Goal: Information Seeking & Learning: Learn about a topic

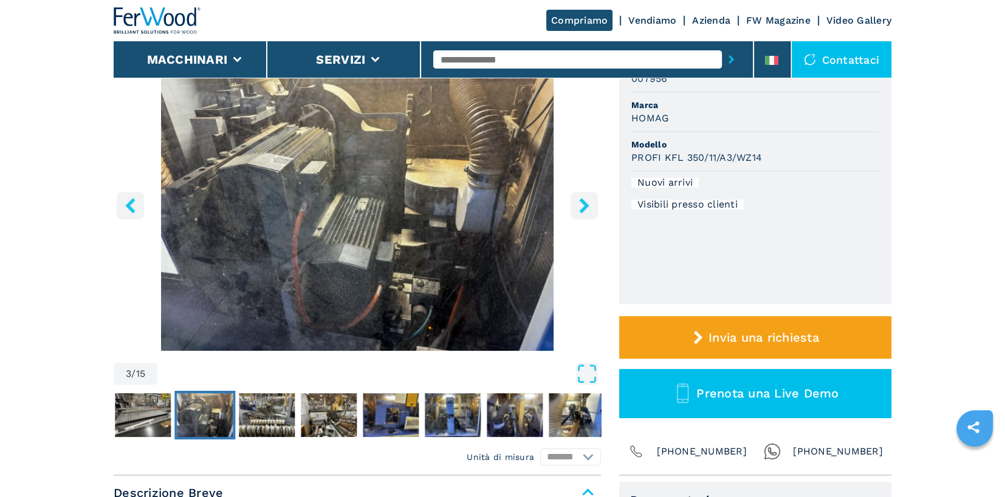
click at [582, 204] on icon "right-button" at bounding box center [583, 205] width 15 height 15
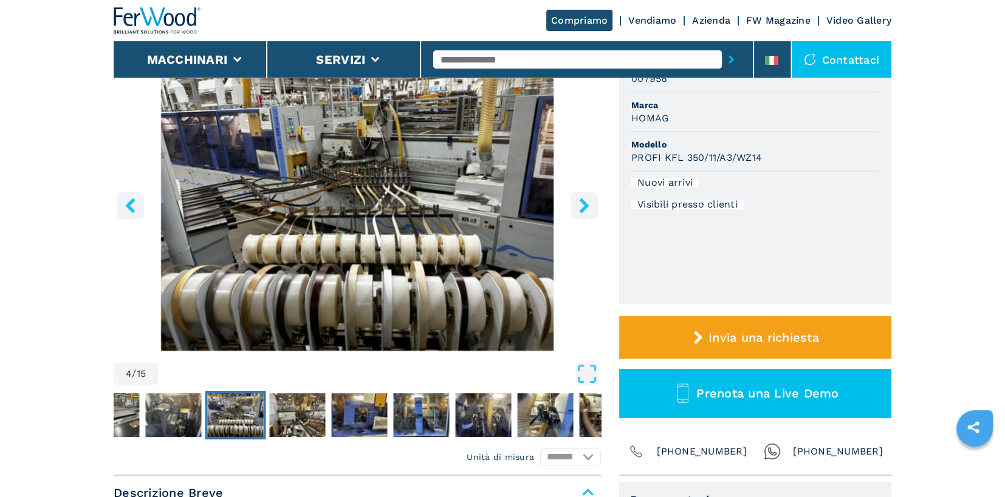
scroll to position [61, 0]
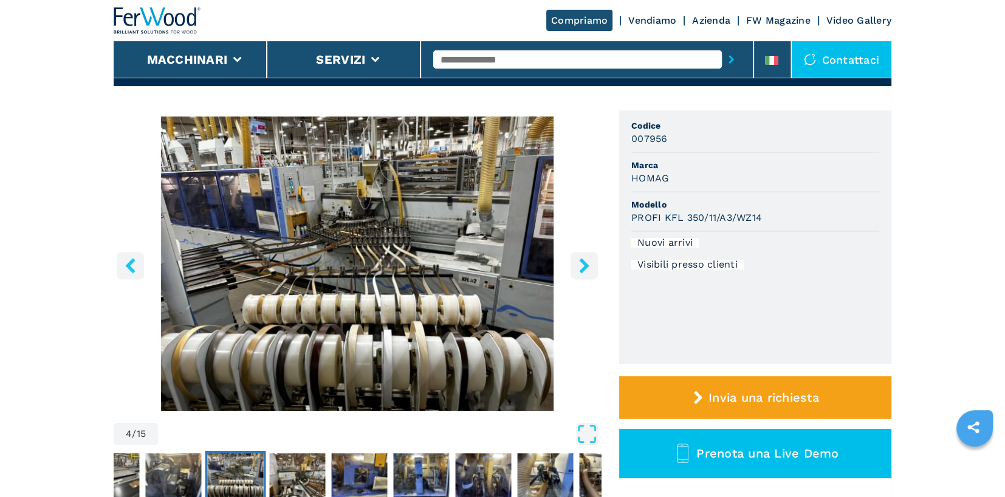
click at [587, 264] on icon "right-button" at bounding box center [584, 265] width 10 height 15
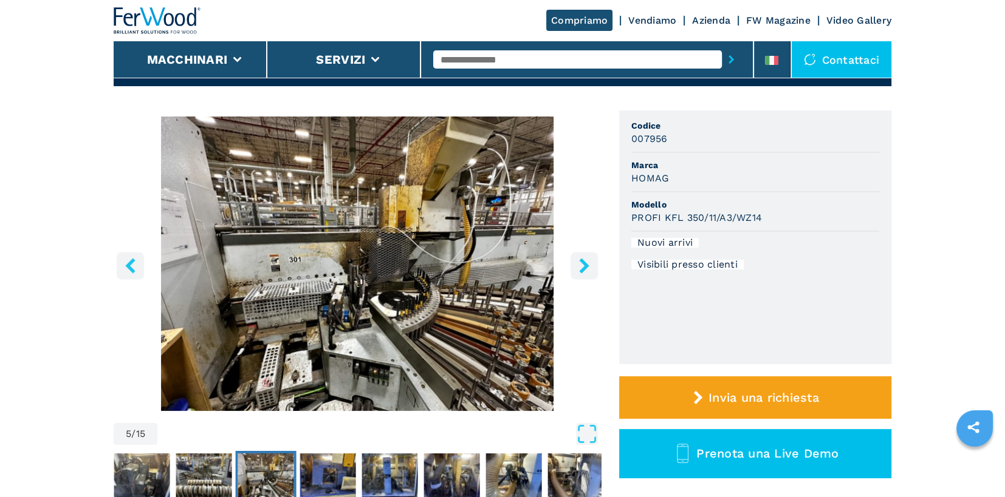
click at [587, 264] on icon "right-button" at bounding box center [584, 265] width 10 height 15
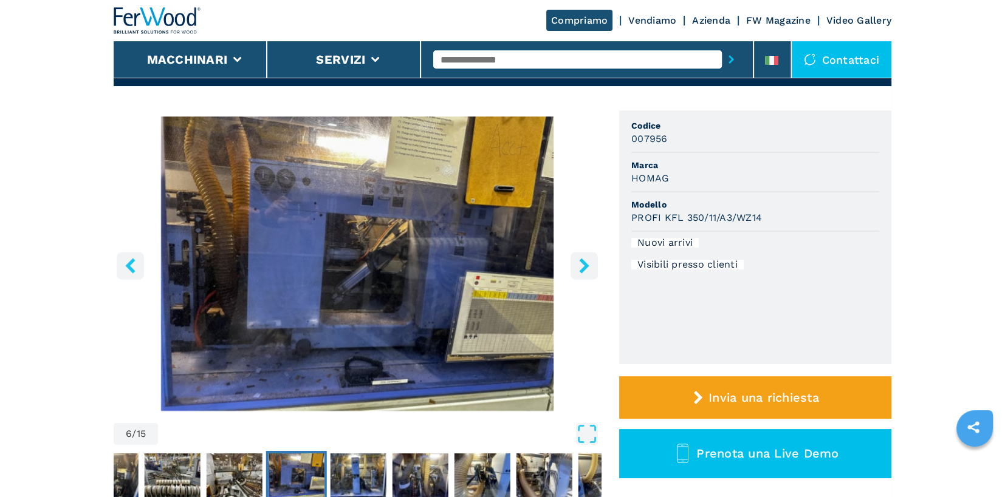
click at [587, 264] on icon "right-button" at bounding box center [584, 265] width 10 height 15
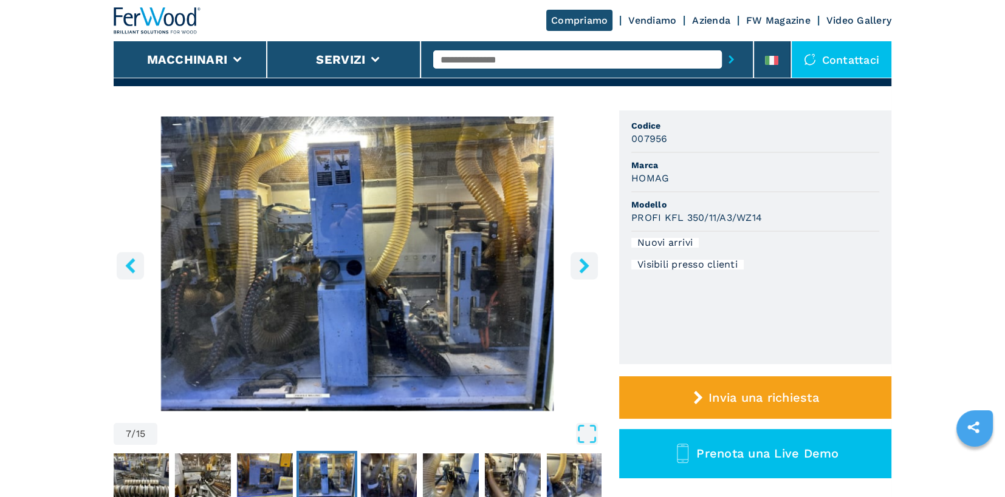
click at [587, 264] on icon "right-button" at bounding box center [584, 265] width 10 height 15
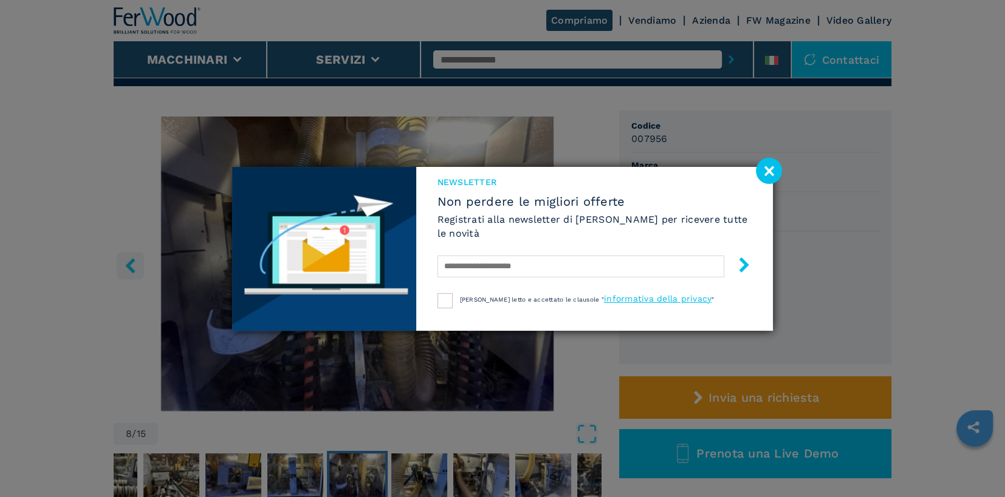
click at [766, 171] on image at bounding box center [769, 171] width 26 height 26
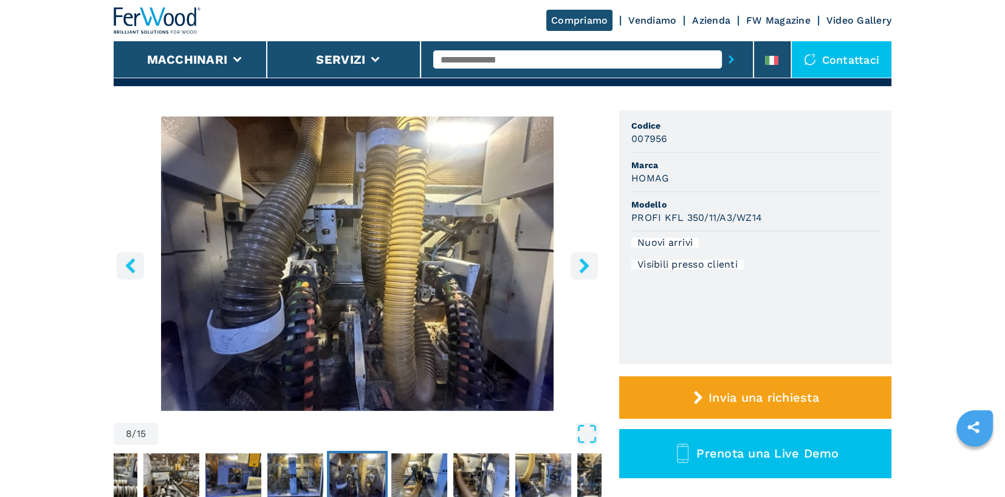
click at [595, 263] on button "right-button" at bounding box center [583, 265] width 27 height 27
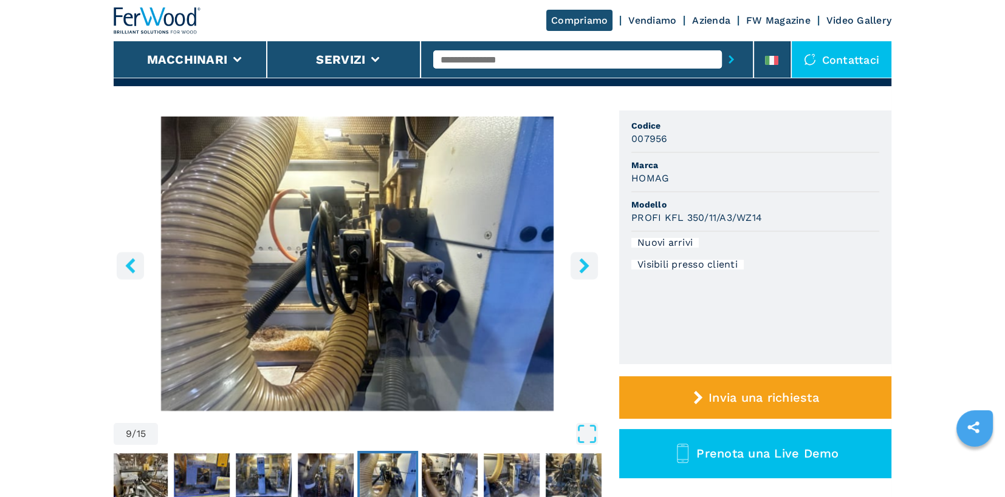
click at [588, 267] on icon "right-button" at bounding box center [583, 265] width 15 height 15
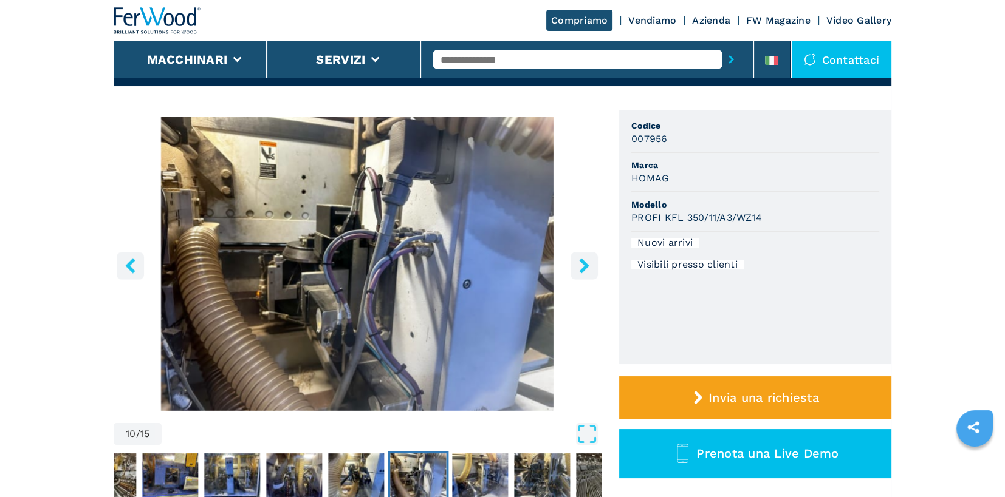
click at [588, 267] on icon "right-button" at bounding box center [583, 265] width 15 height 15
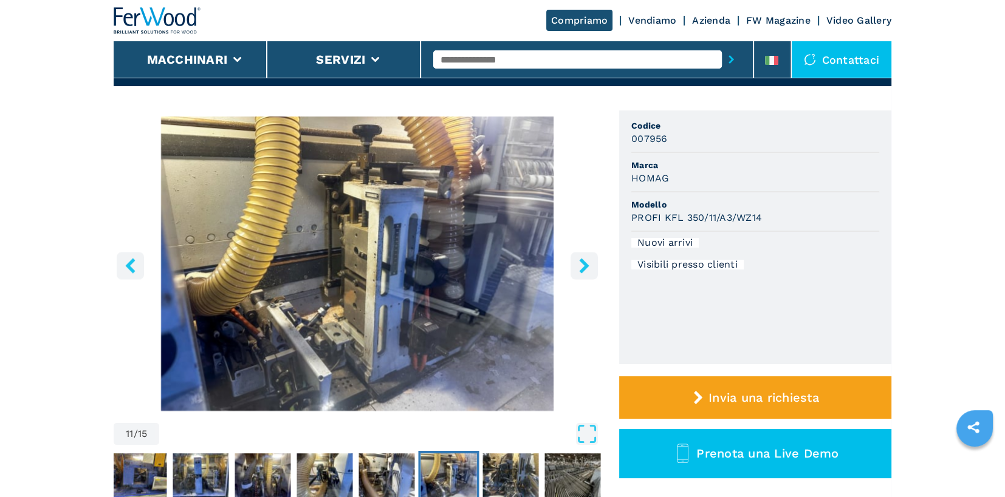
click at [588, 267] on icon "right-button" at bounding box center [583, 265] width 15 height 15
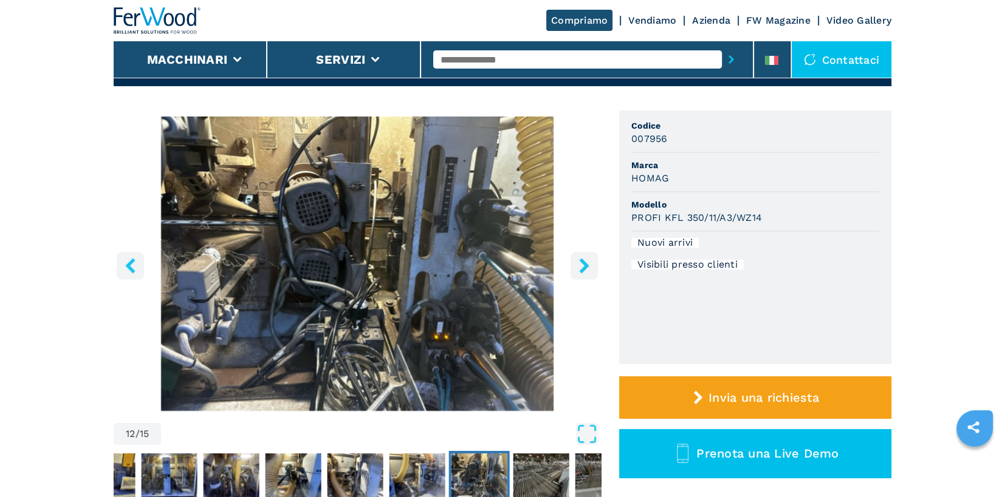
click at [588, 267] on icon "right-button" at bounding box center [583, 265] width 15 height 15
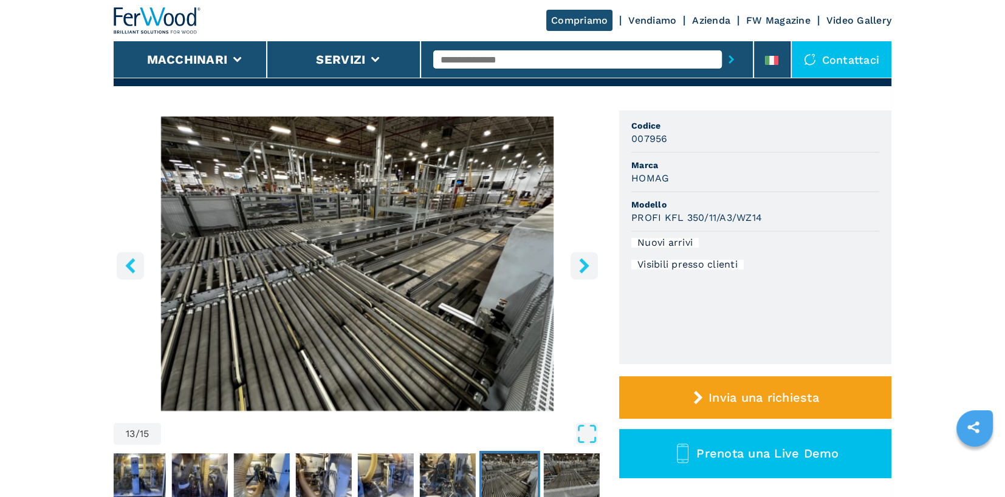
click at [588, 267] on icon "right-button" at bounding box center [583, 265] width 15 height 15
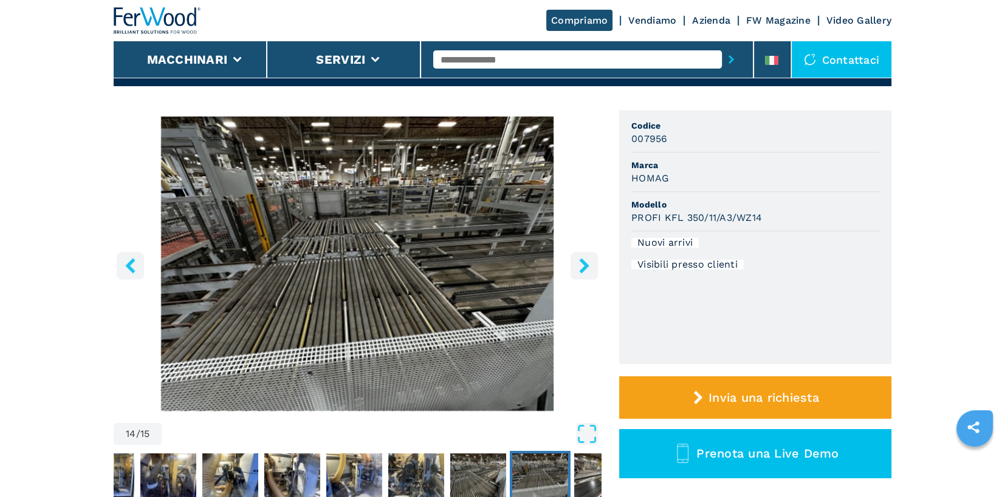
click at [588, 267] on icon "right-button" at bounding box center [583, 265] width 15 height 15
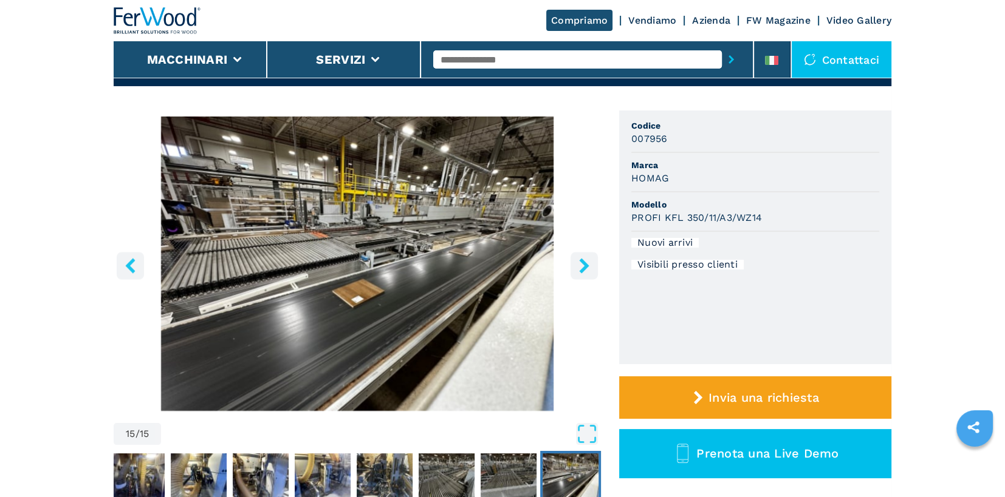
click at [588, 267] on icon "right-button" at bounding box center [583, 265] width 15 height 15
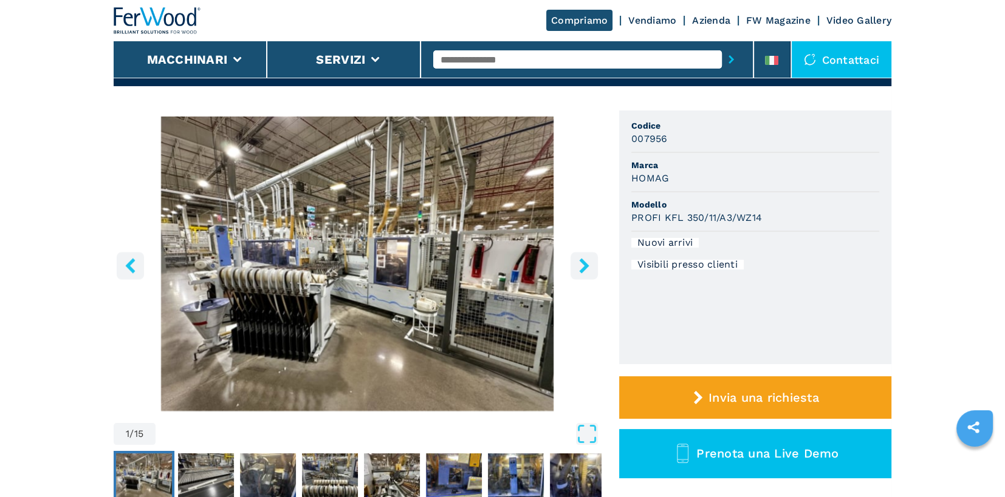
click at [588, 267] on icon "right-button" at bounding box center [583, 265] width 15 height 15
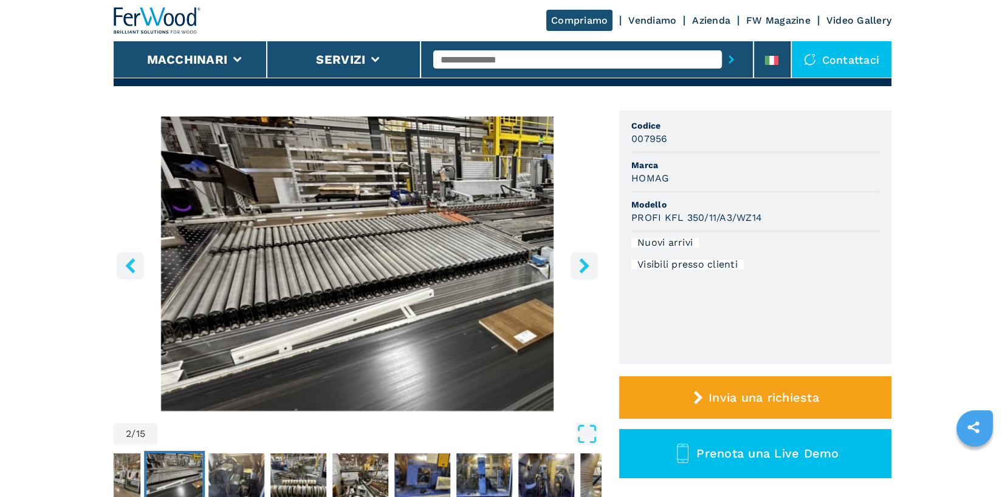
click at [588, 267] on icon "right-button" at bounding box center [583, 265] width 15 height 15
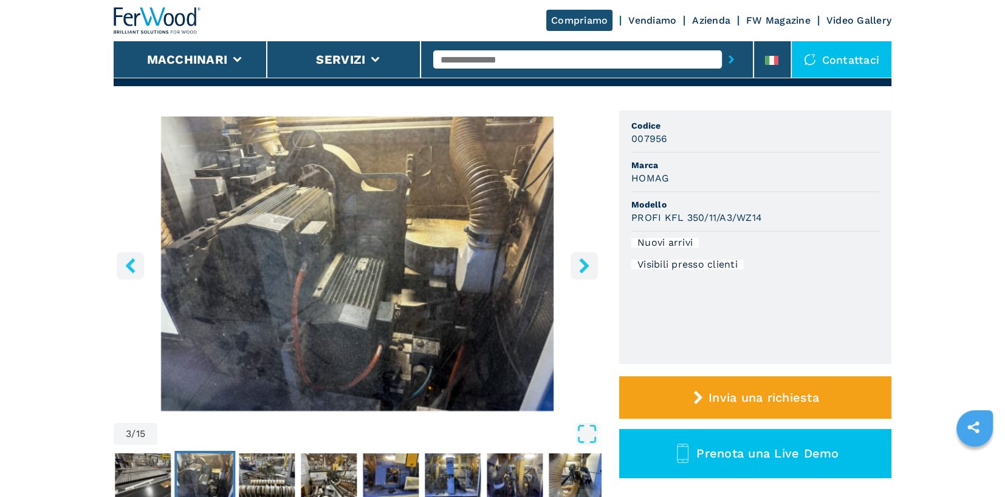
click at [588, 267] on icon "right-button" at bounding box center [583, 265] width 15 height 15
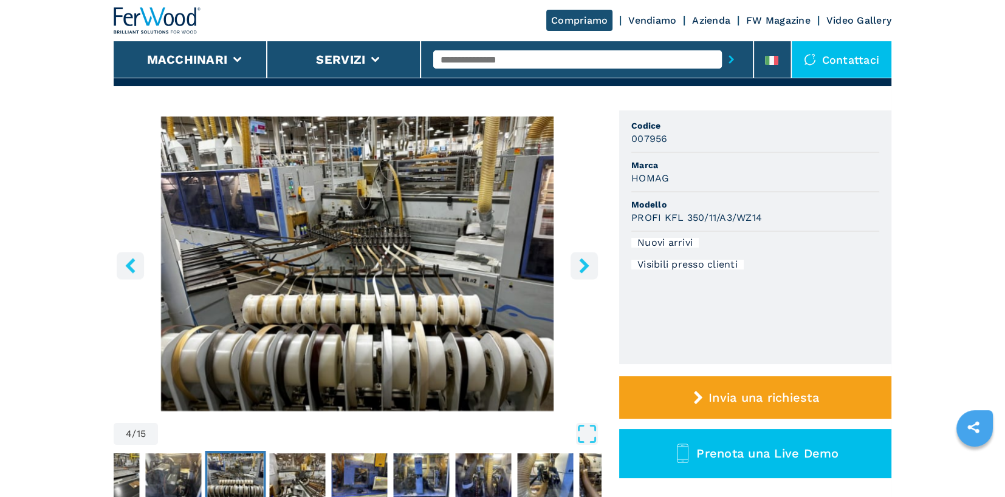
click at [588, 267] on icon "right-button" at bounding box center [583, 265] width 15 height 15
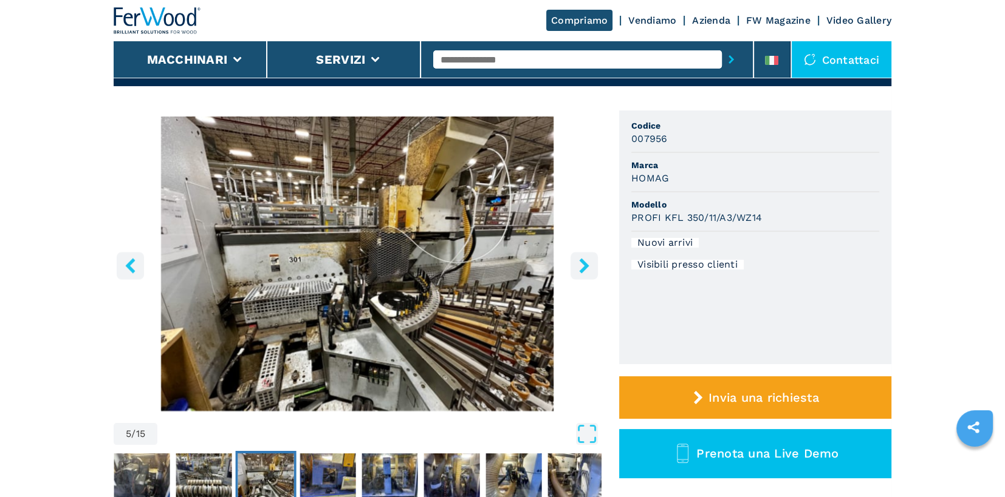
click at [588, 267] on icon "right-button" at bounding box center [583, 265] width 15 height 15
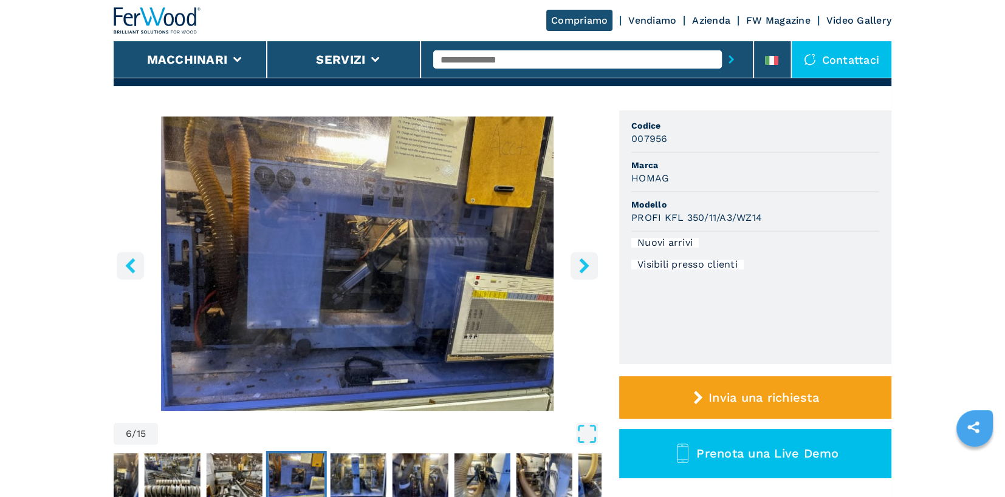
click at [588, 267] on icon "right-button" at bounding box center [583, 265] width 15 height 15
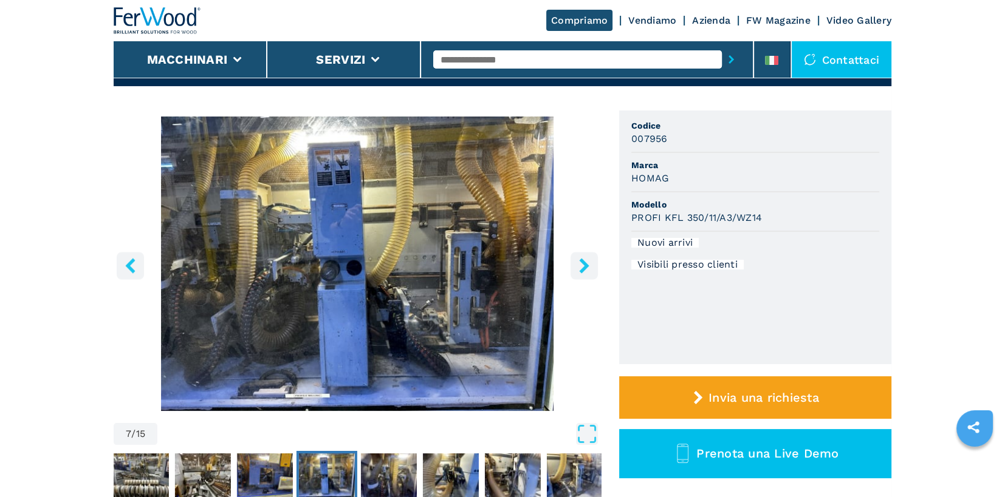
click at [588, 267] on icon "right-button" at bounding box center [583, 265] width 15 height 15
